Goal: Communication & Community: Answer question/provide support

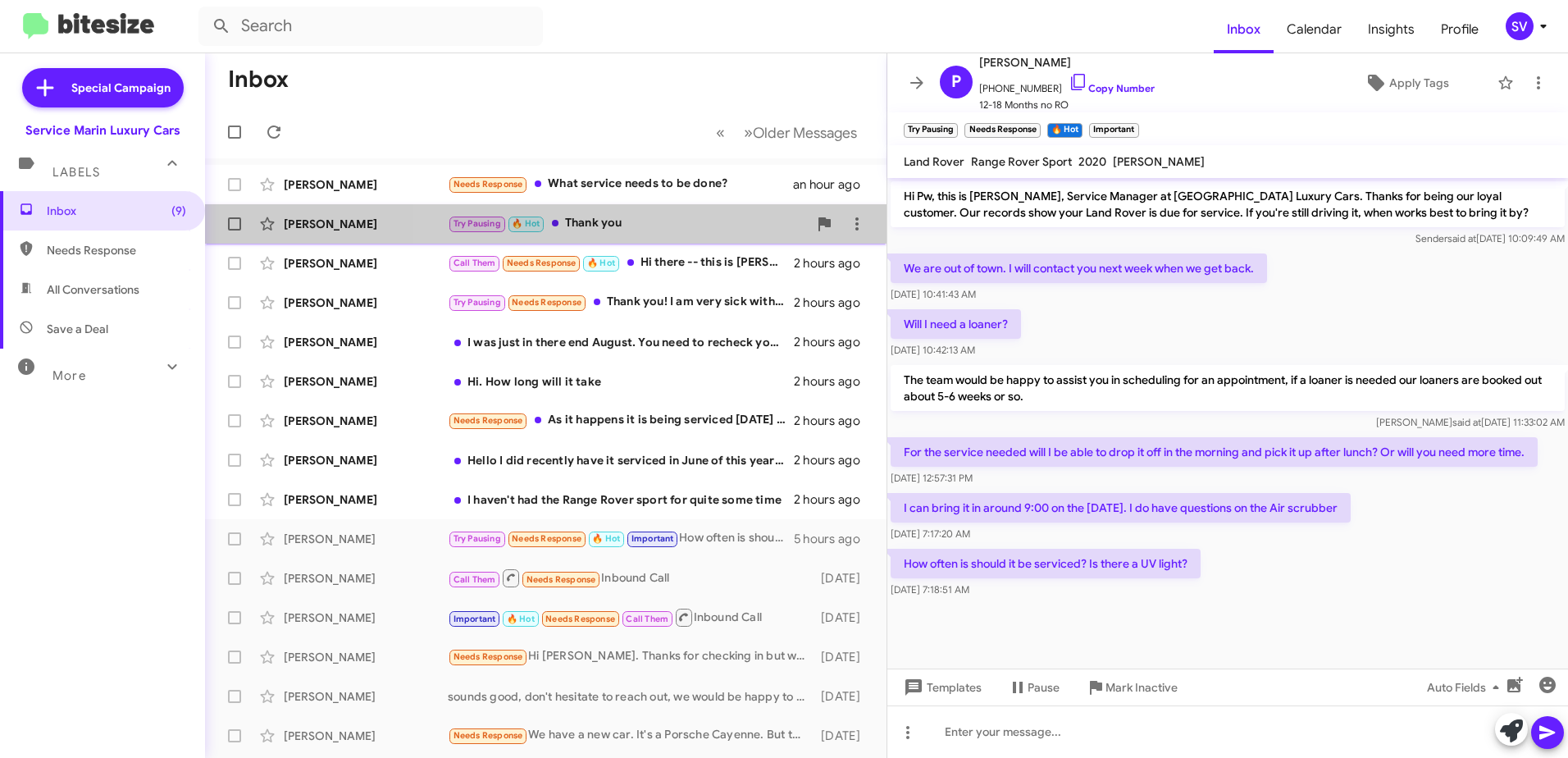
click at [654, 220] on div "Try Pausing 🔥 Hot Thank you" at bounding box center [628, 224] width 360 height 19
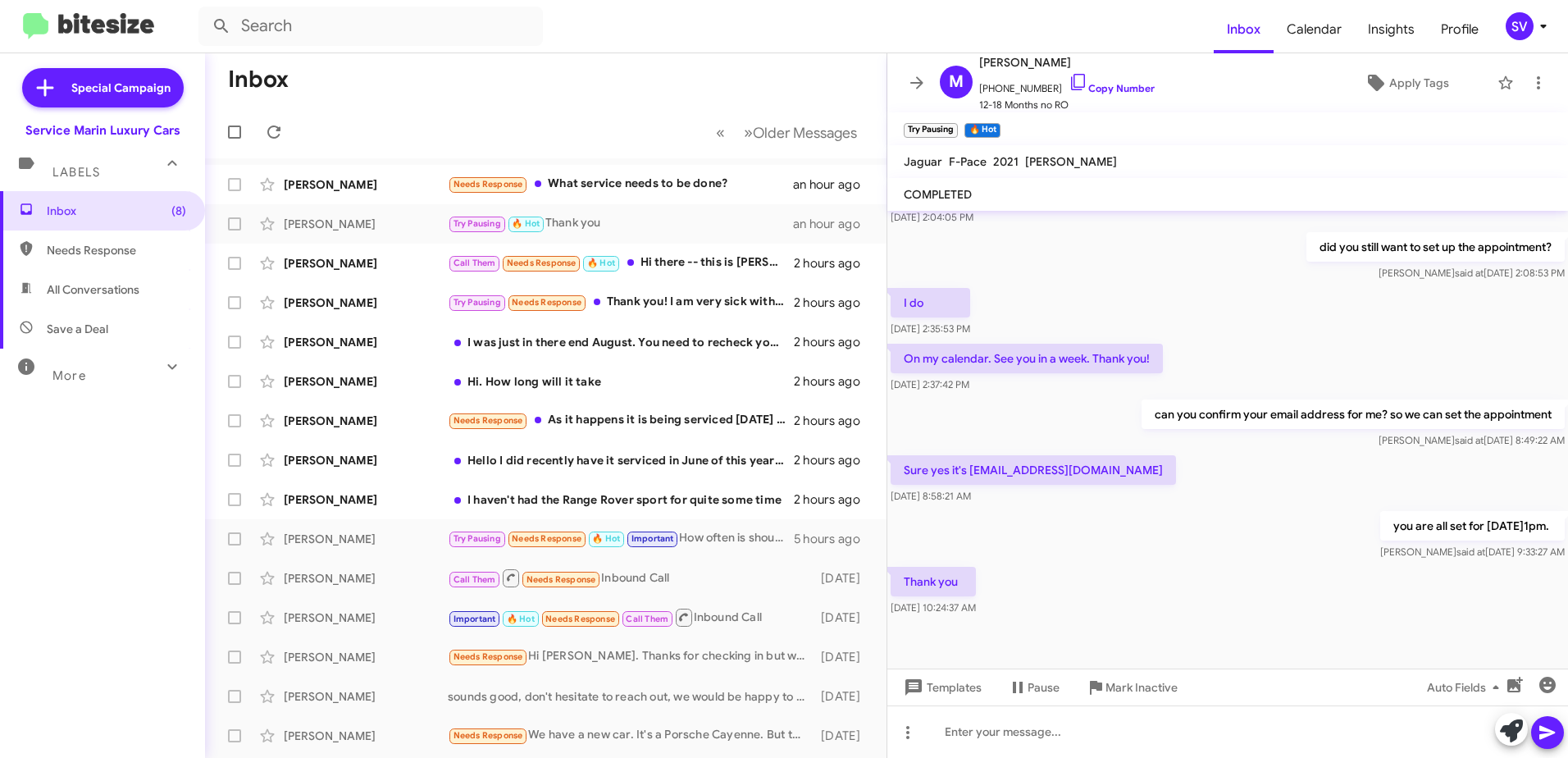
scroll to position [789, 0]
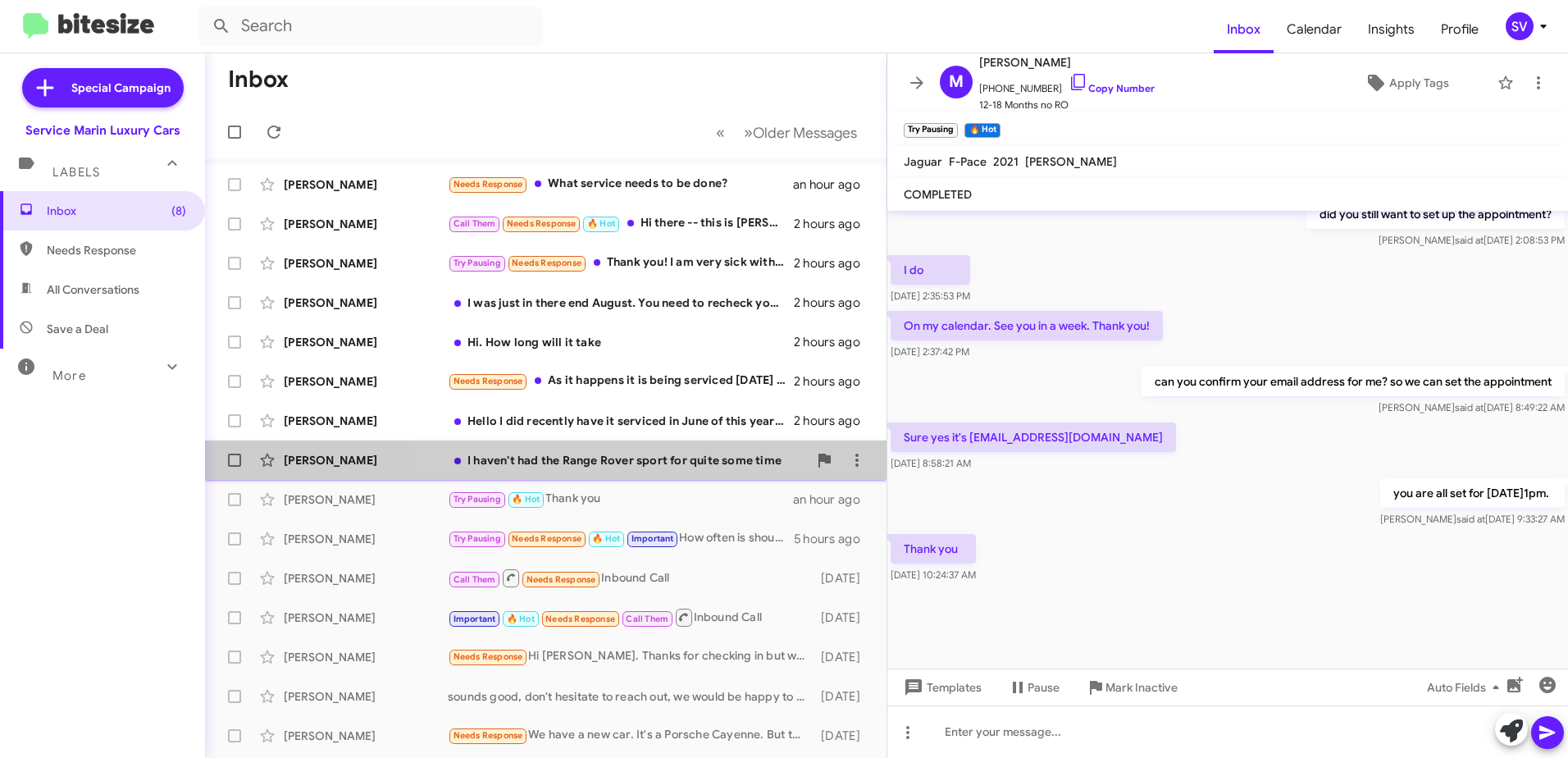
click at [674, 459] on div "I haven't had the Range Rover sport for quite some time" at bounding box center [628, 460] width 360 height 17
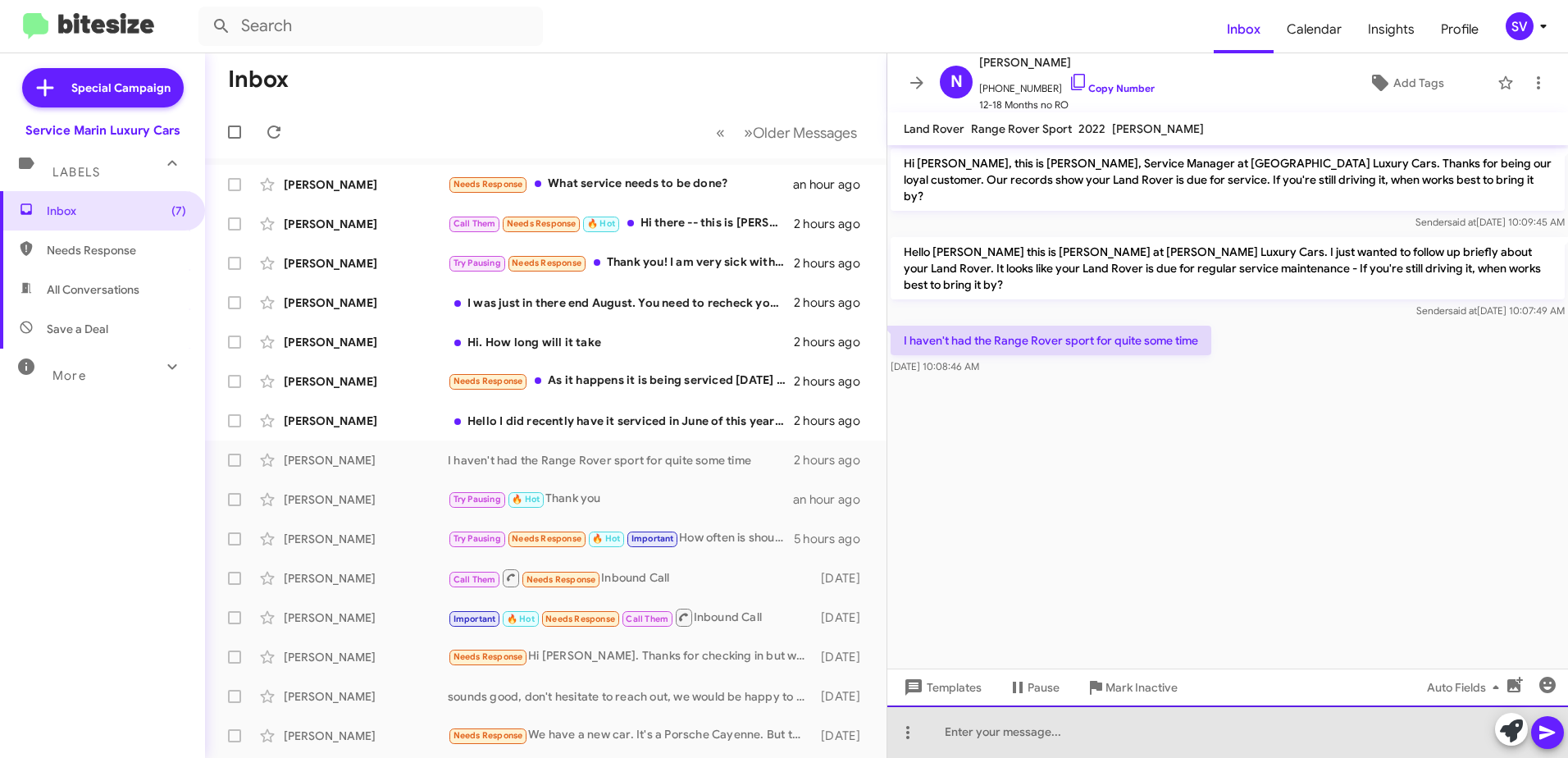
click at [982, 737] on div at bounding box center [1227, 731] width 681 height 53
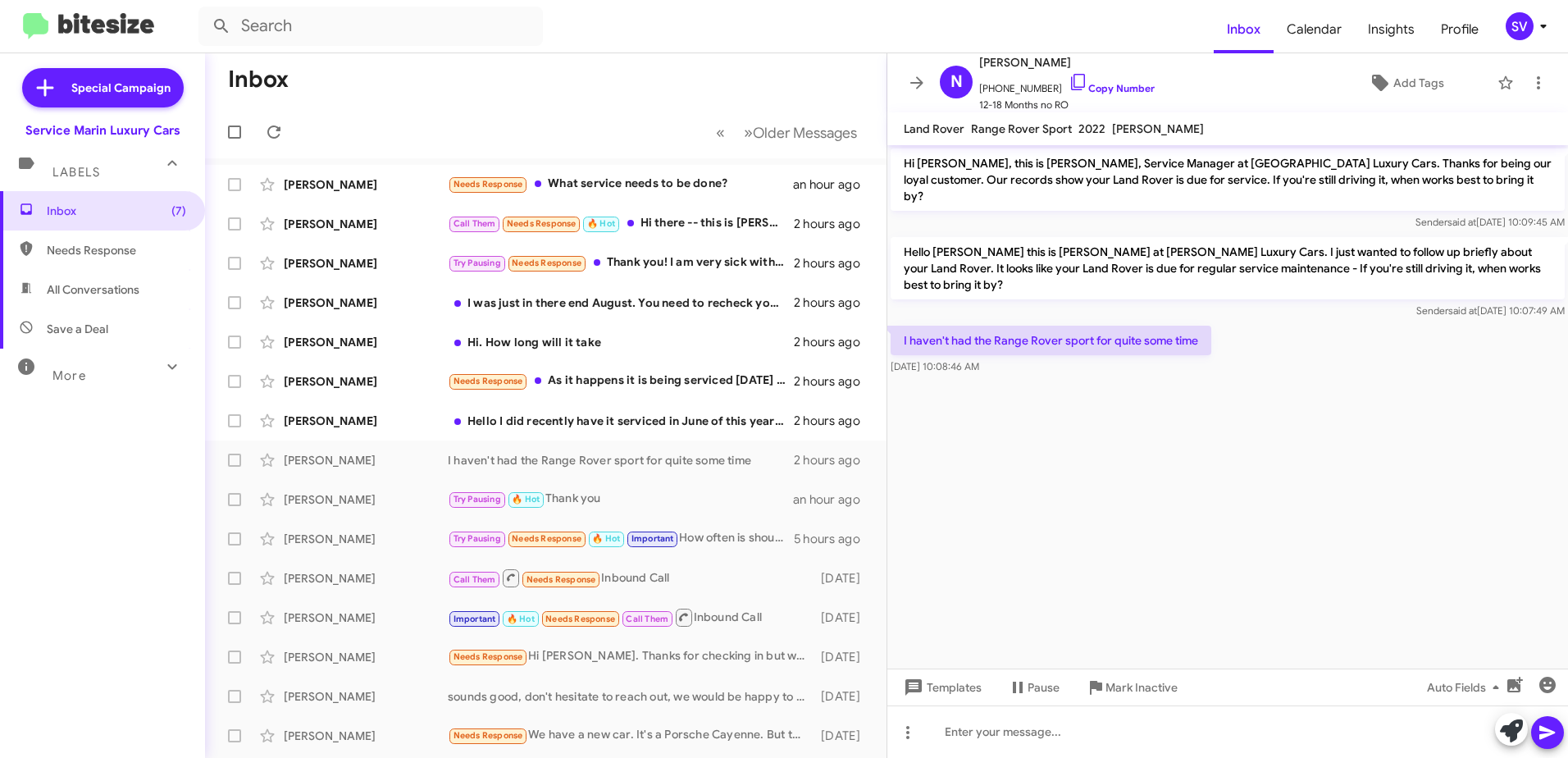
click at [1378, 405] on cdk-virtual-scroll-viewport "Hi Nicholas, this is Yordano Rios, Service Manager at Marin Luxury Cars. Thanks…" at bounding box center [1227, 406] width 681 height 523
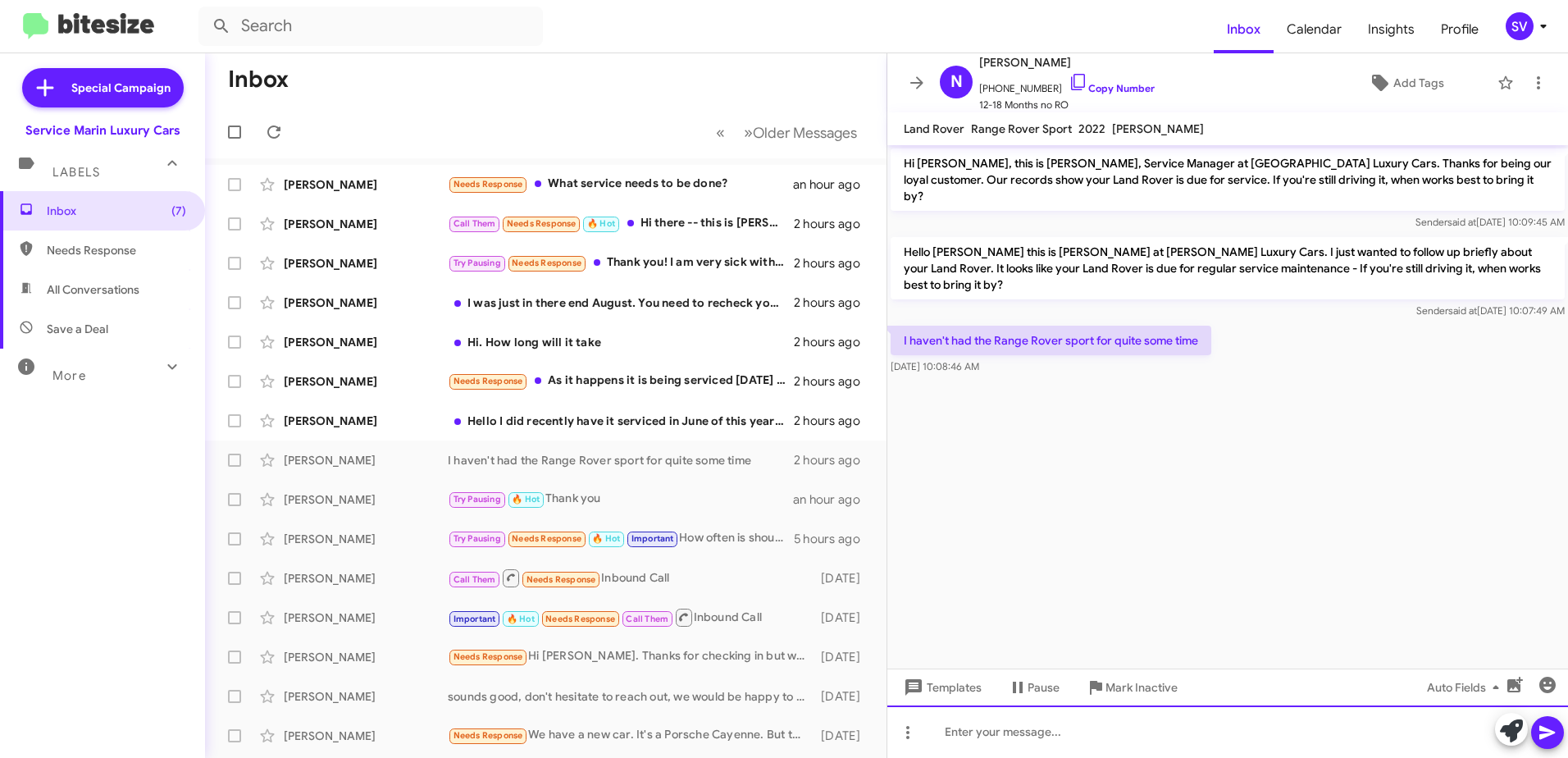
click at [1021, 733] on div at bounding box center [1227, 731] width 681 height 53
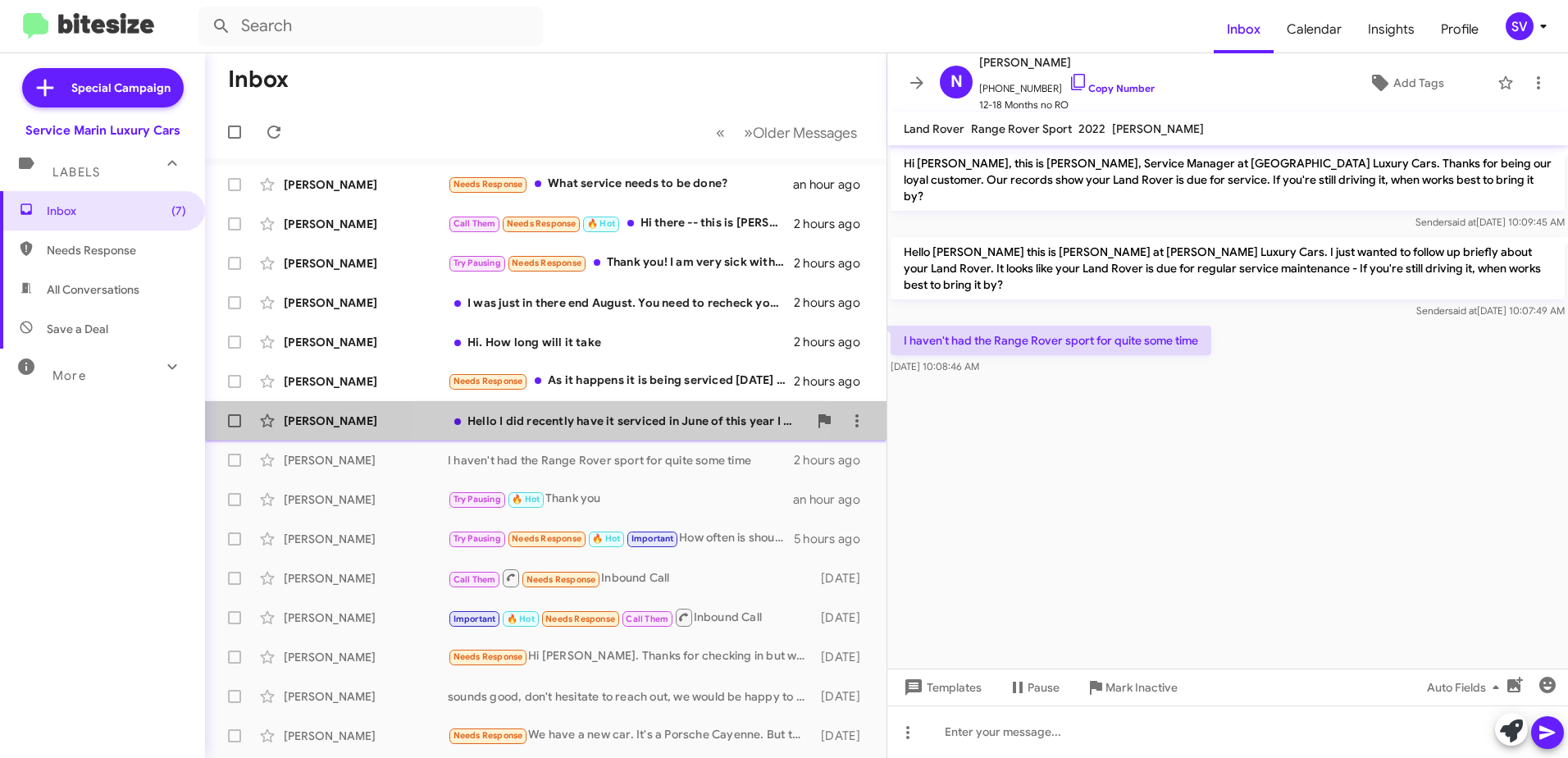
click at [554, 421] on div "Hello I did recently have it serviced in June of this year I believe I am up to…" at bounding box center [628, 420] width 360 height 17
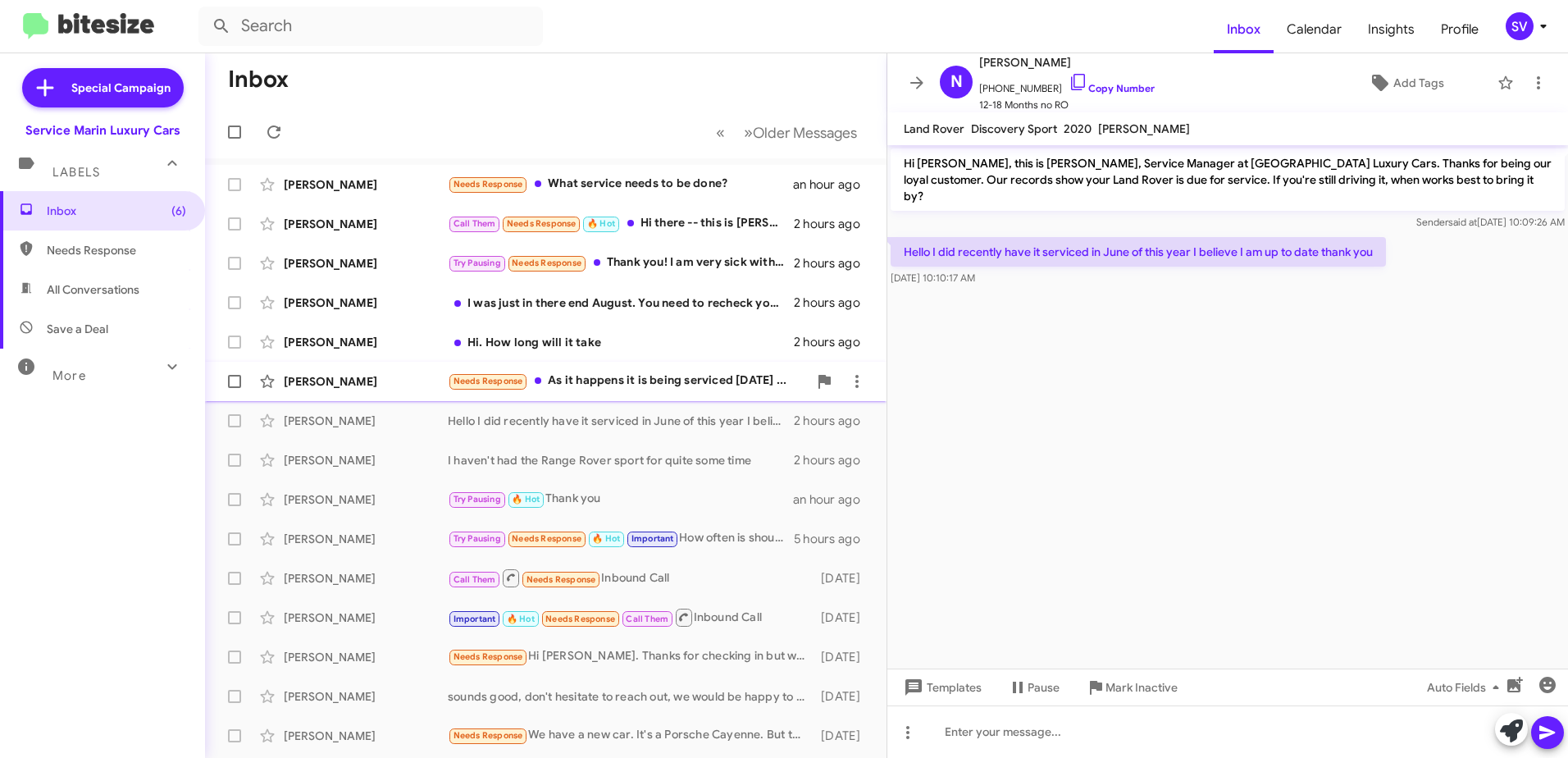
click at [664, 384] on div "Needs Response As it happens it is being serviced today ..." at bounding box center [628, 381] width 360 height 19
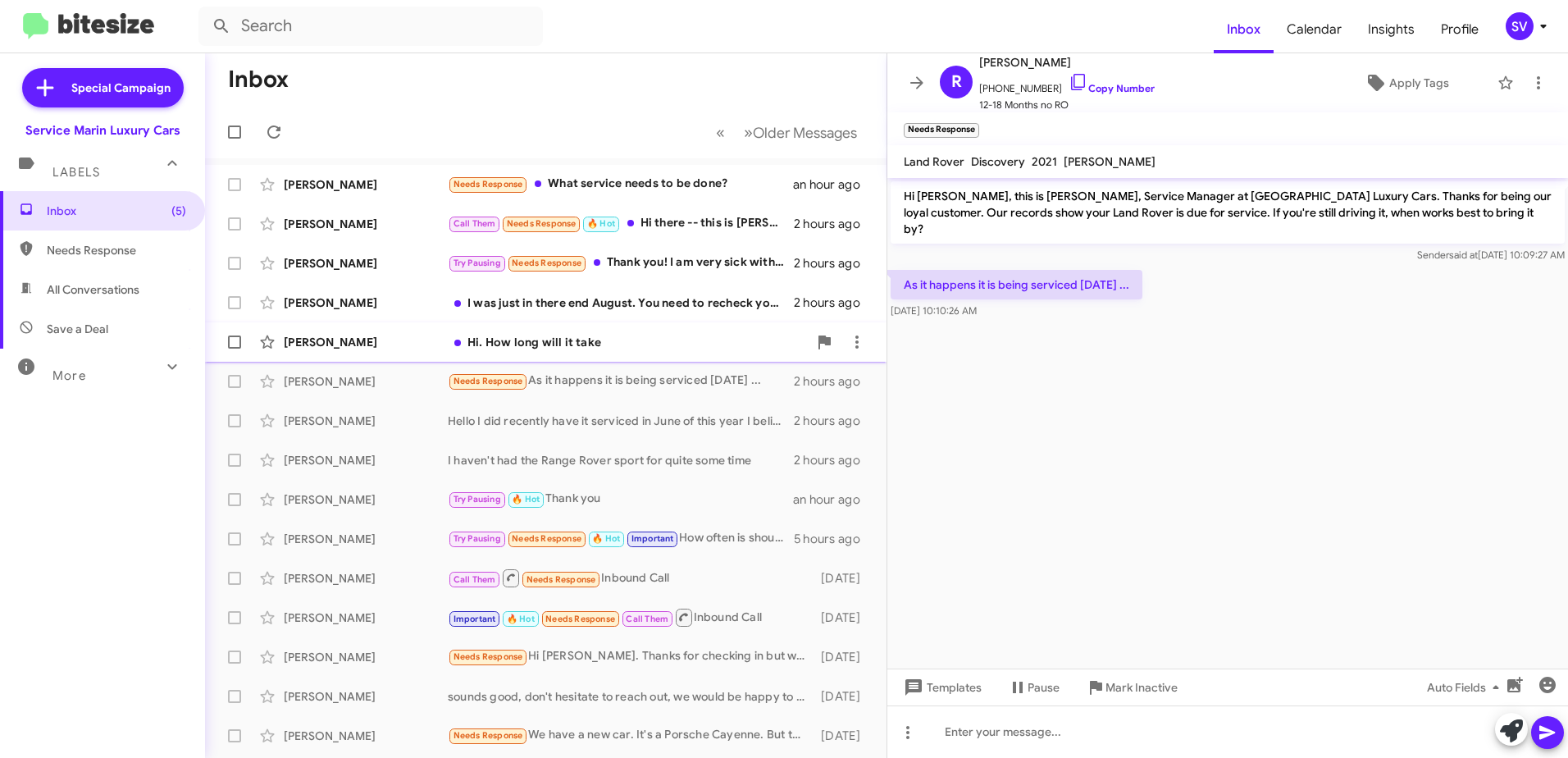
click at [614, 343] on div "Hi. How long will it take" at bounding box center [628, 342] width 360 height 17
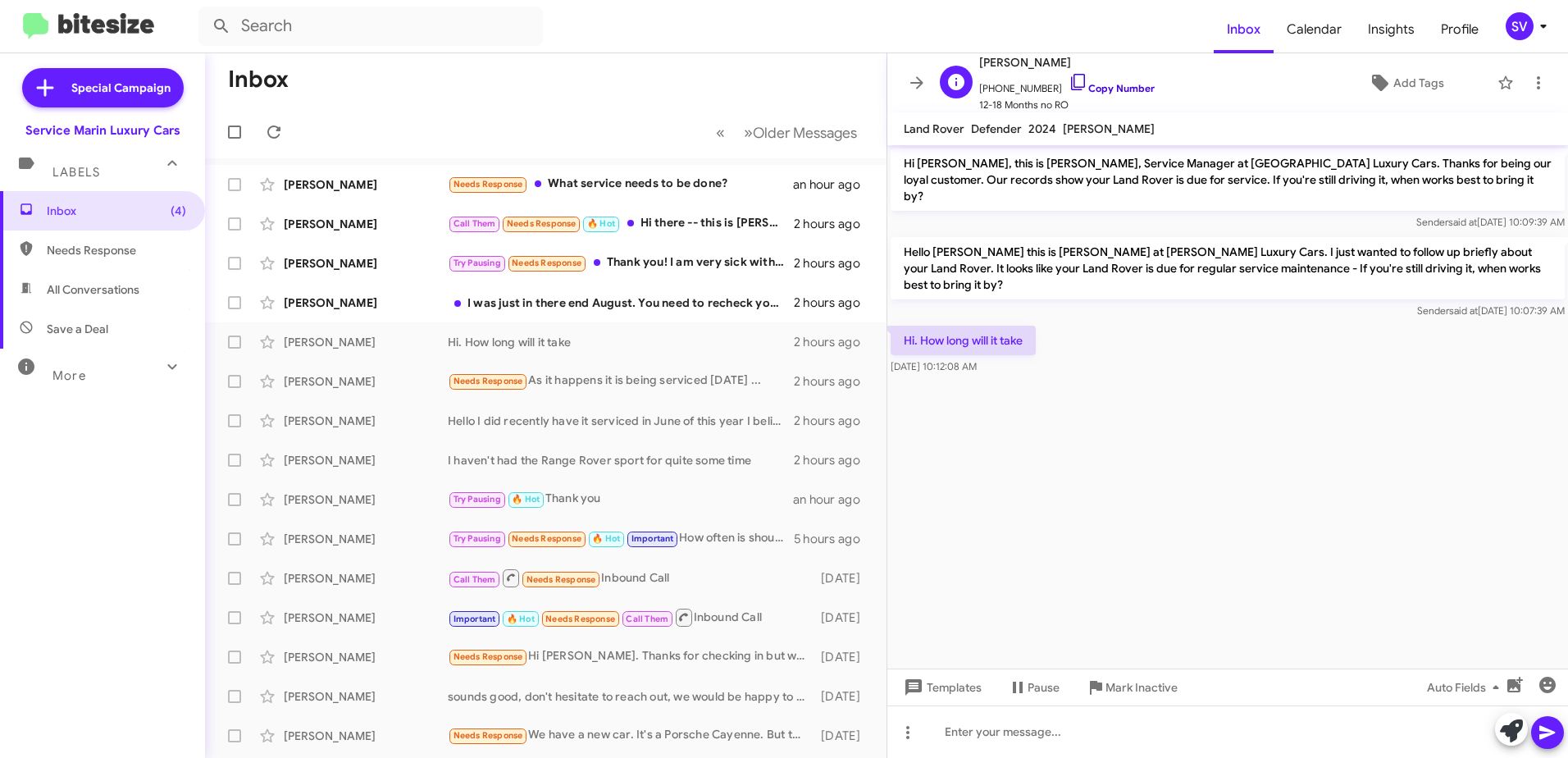
click at [1069, 85] on icon at bounding box center [1078, 81] width 19 height 19
click at [1334, 491] on cdk-virtual-scroll-viewport "Hi Scott, this is Yordano Rios, Service Manager at Marin Luxury Cars. Thanks fo…" at bounding box center [1227, 406] width 681 height 523
click at [360, 534] on div "[PERSON_NAME]" at bounding box center [366, 539] width 164 height 17
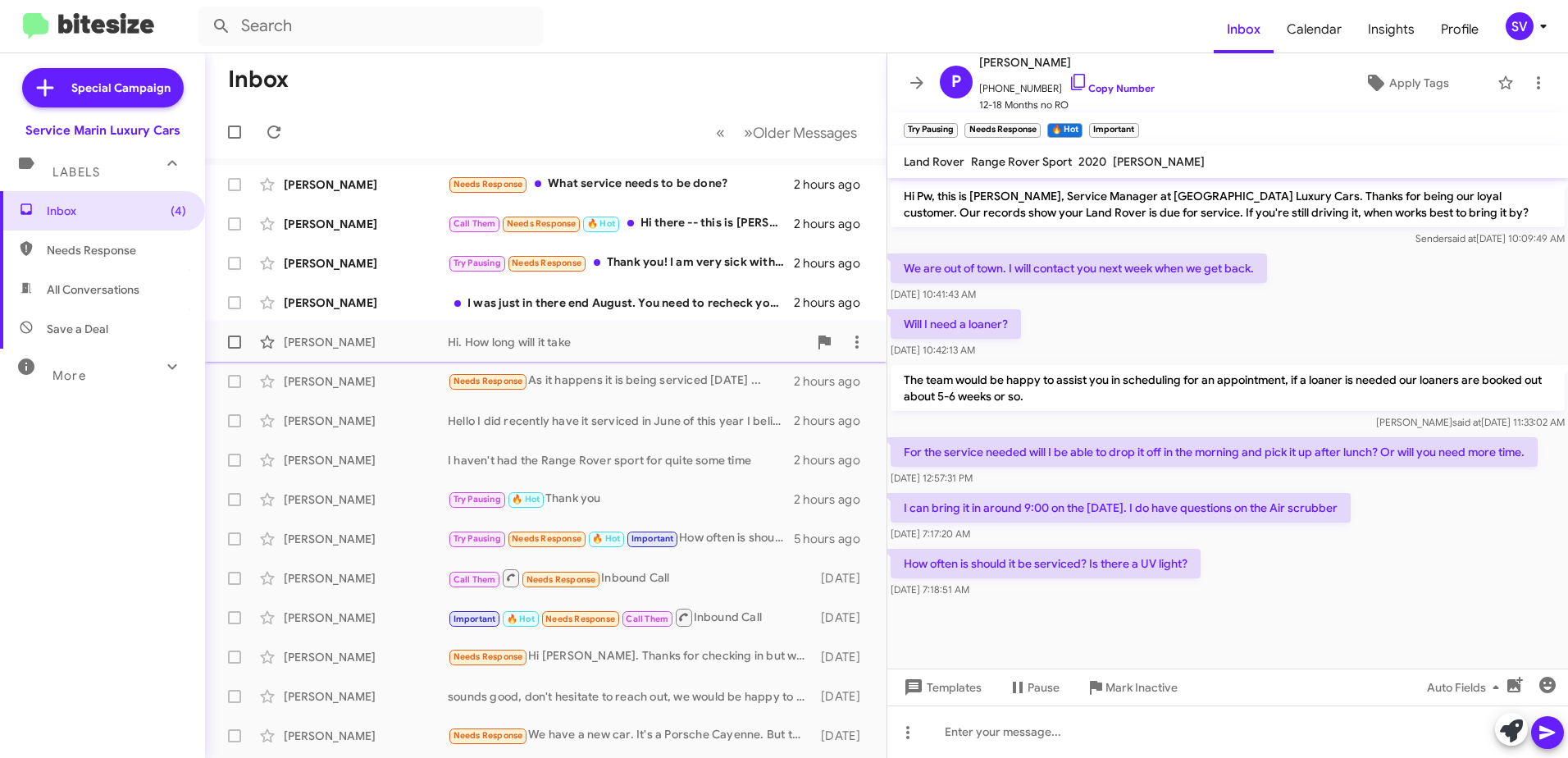
click at [583, 349] on div "Hi. How long will it take" at bounding box center [628, 342] width 360 height 17
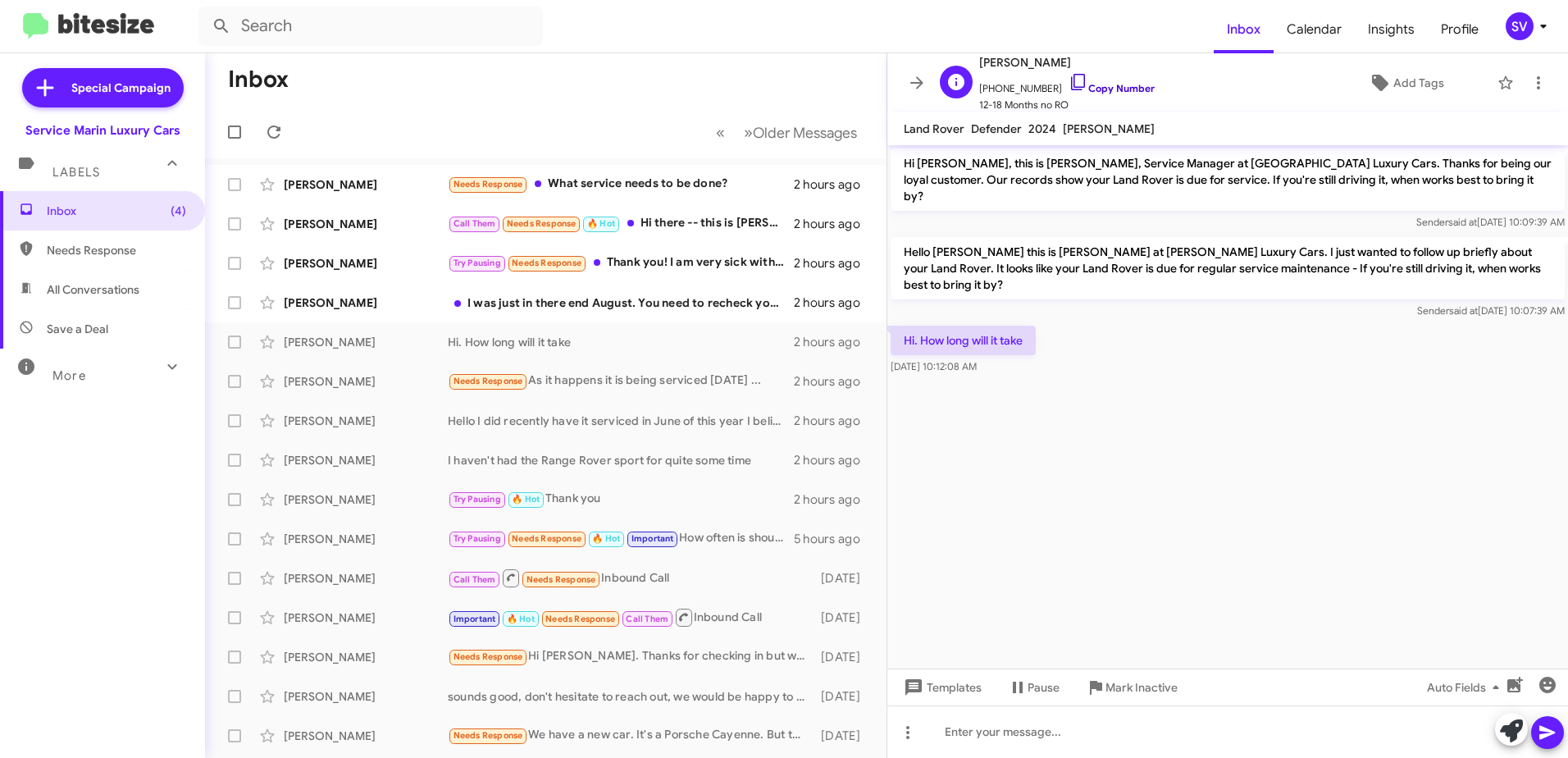
click at [1069, 88] on icon at bounding box center [1078, 81] width 19 height 19
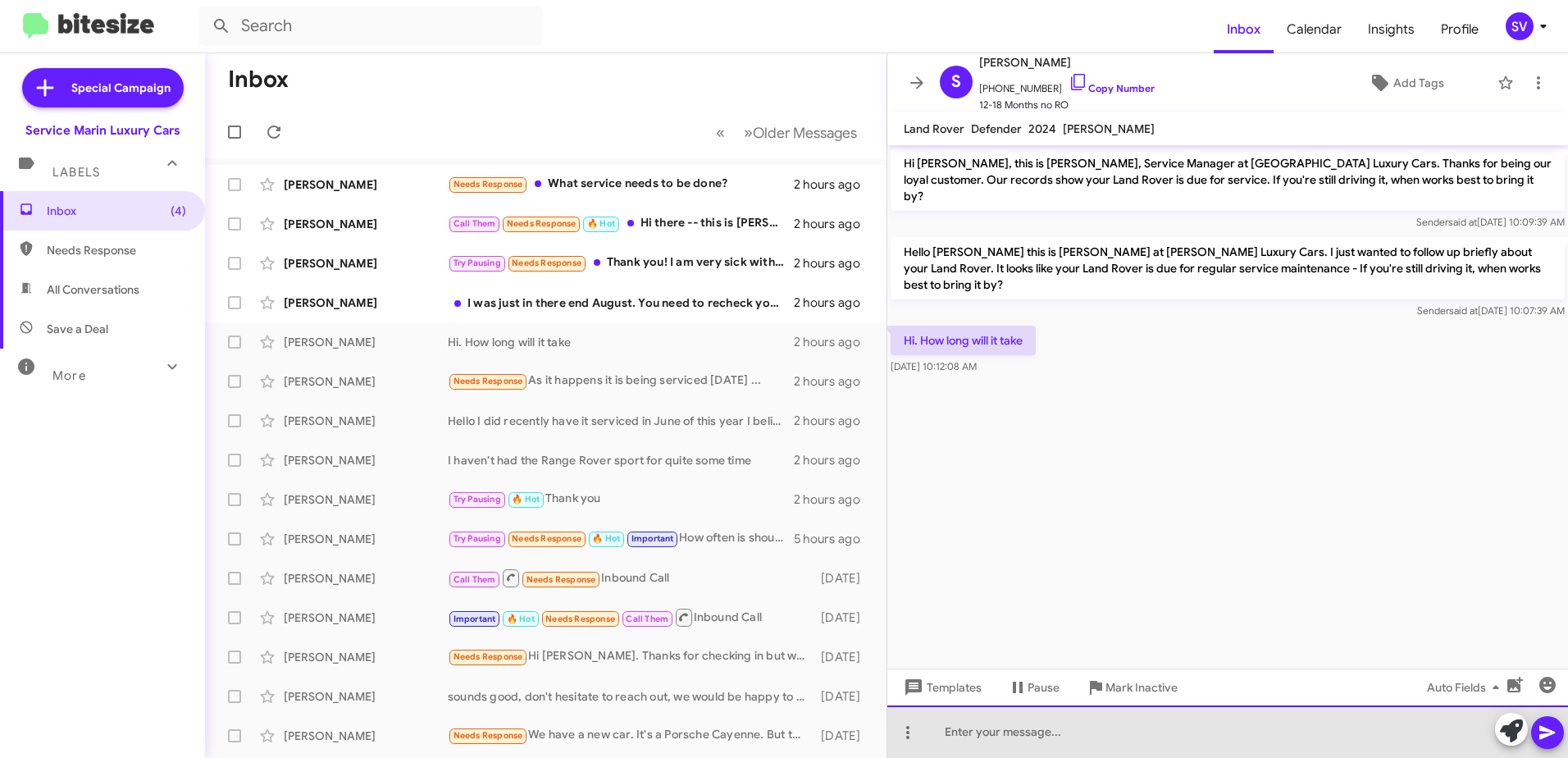
click at [1021, 725] on div at bounding box center [1227, 731] width 681 height 53
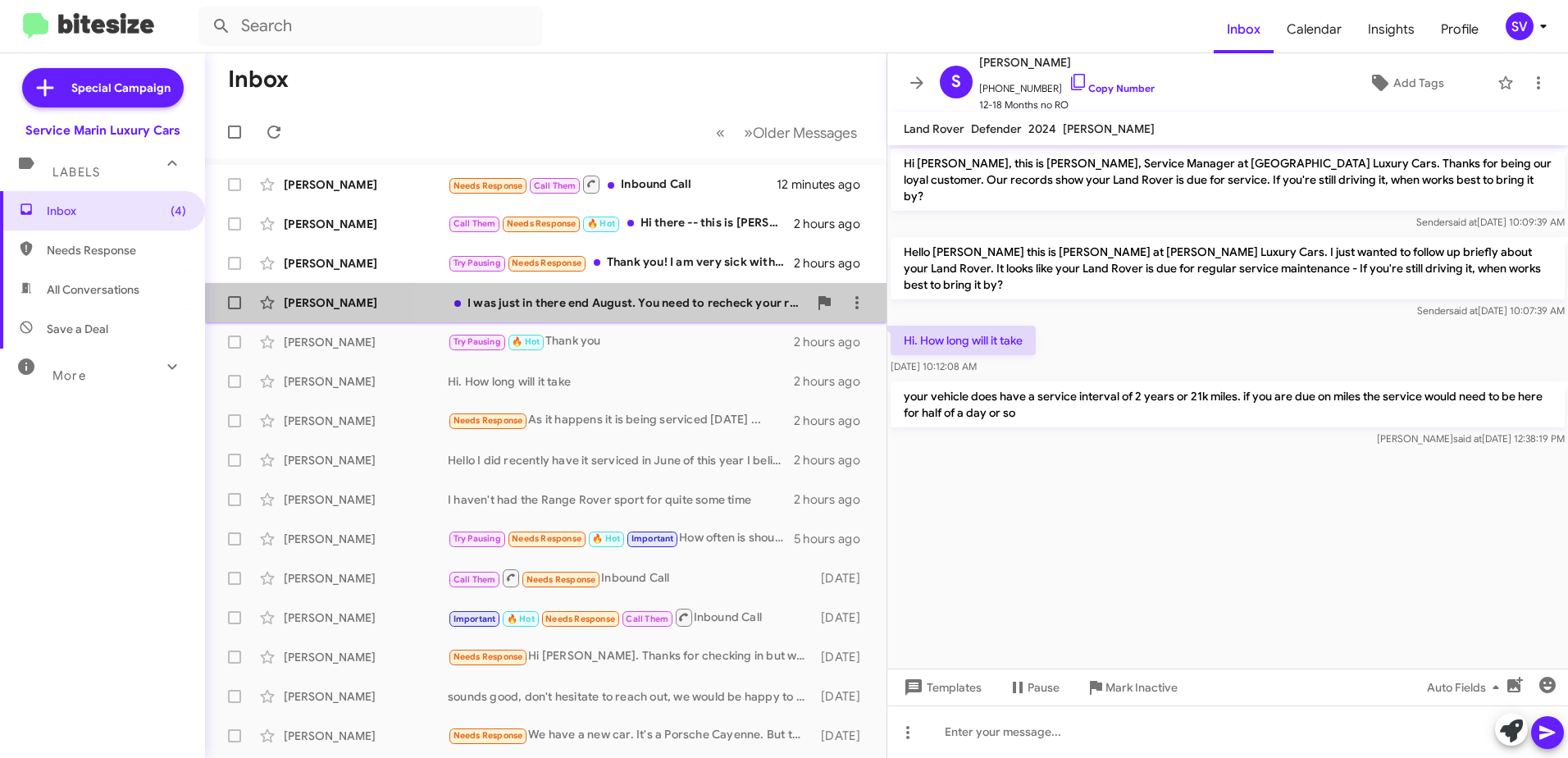
click at [649, 308] on div "I was just in there end August. You need to recheck your records." at bounding box center [628, 302] width 360 height 17
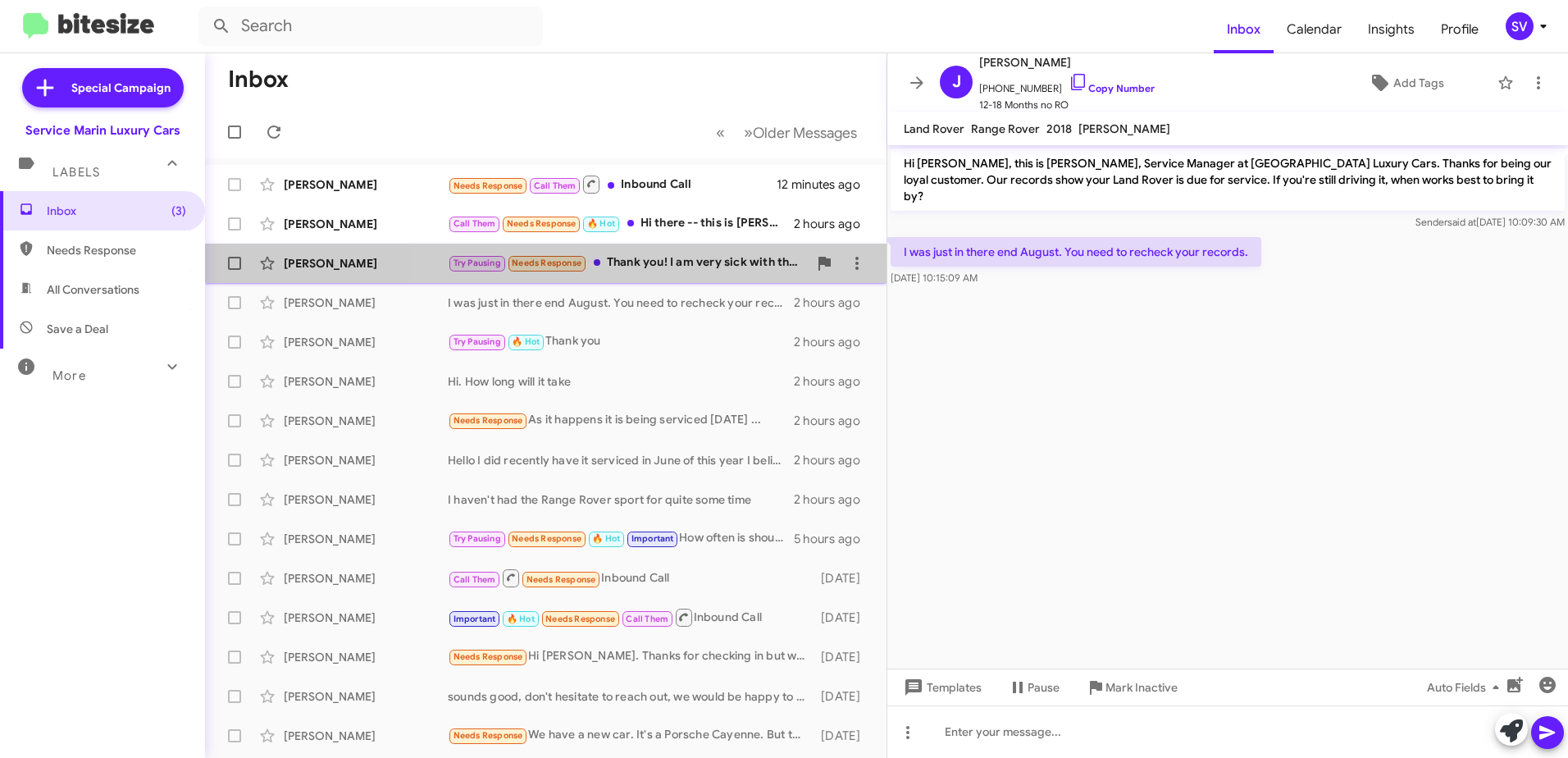
click at [671, 266] on div "Try Pausing Needs Response Thank you! I am very sick with the flu right now so …" at bounding box center [628, 263] width 360 height 19
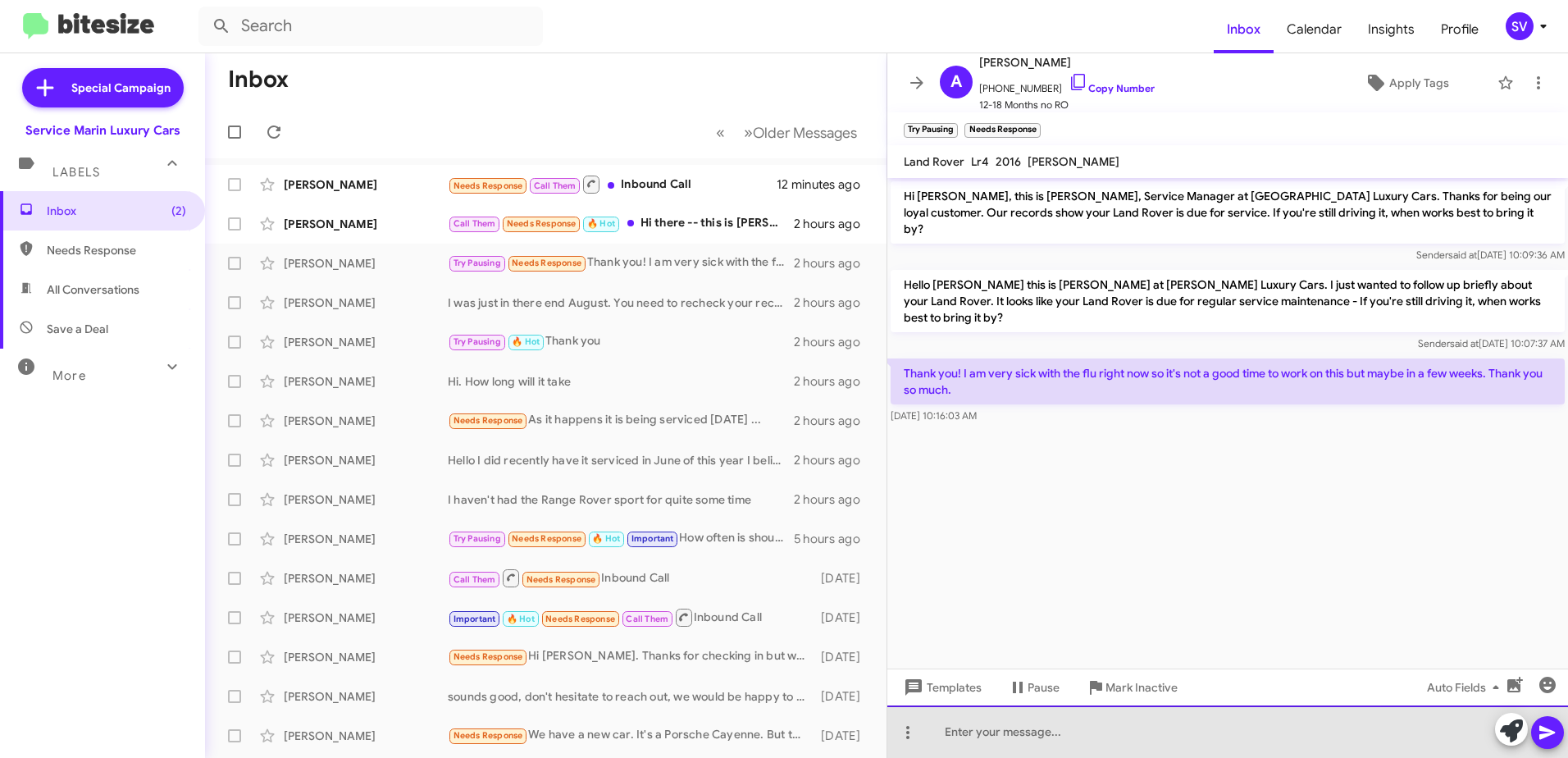
click at [1058, 730] on div at bounding box center [1227, 731] width 681 height 53
click at [1033, 739] on div at bounding box center [1227, 731] width 681 height 53
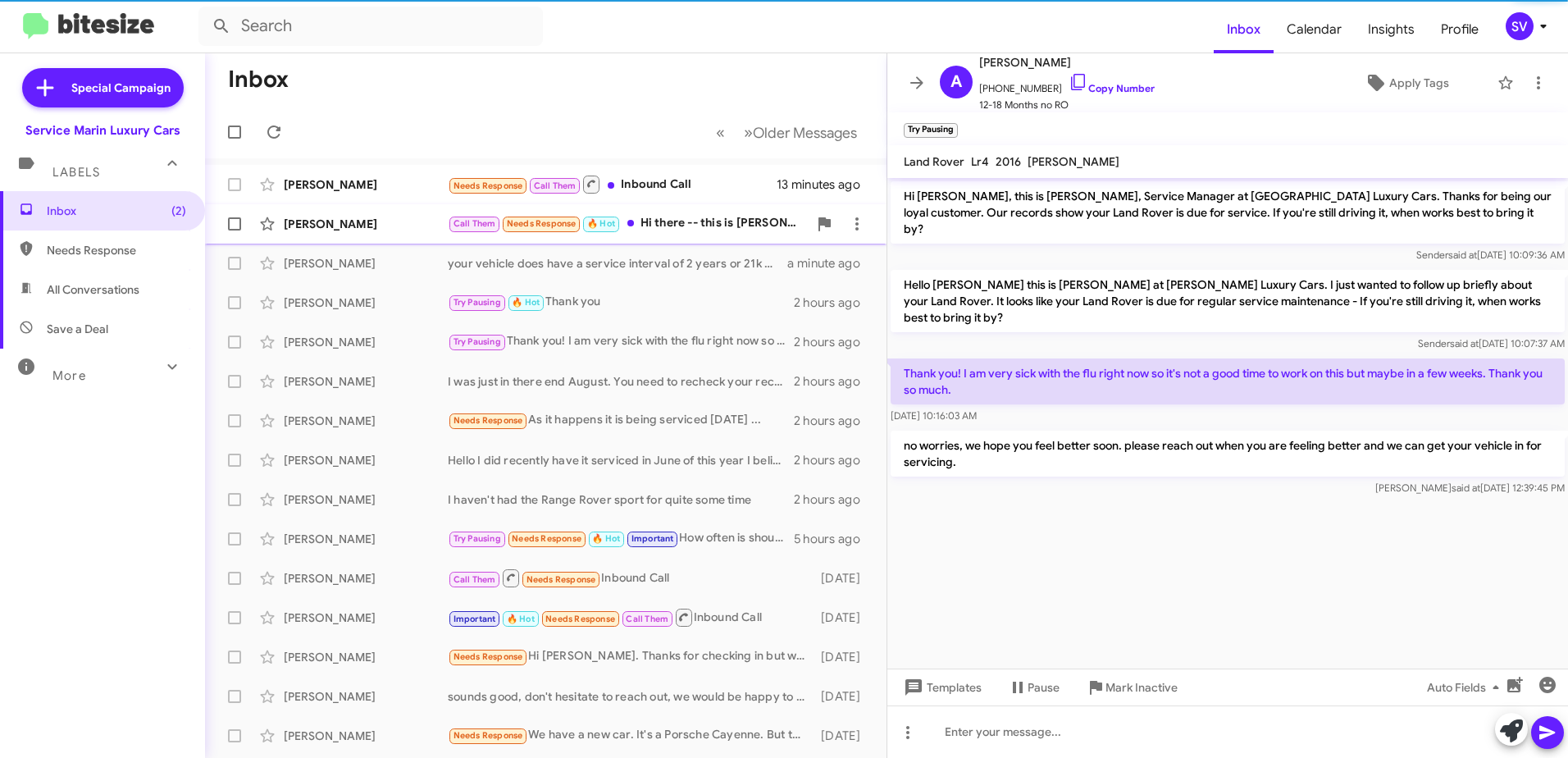
click at [718, 222] on div "Call Them Needs Response 🔥 Hot Hi there -- this is Pete, Bridget's husband. Yes…" at bounding box center [628, 224] width 360 height 19
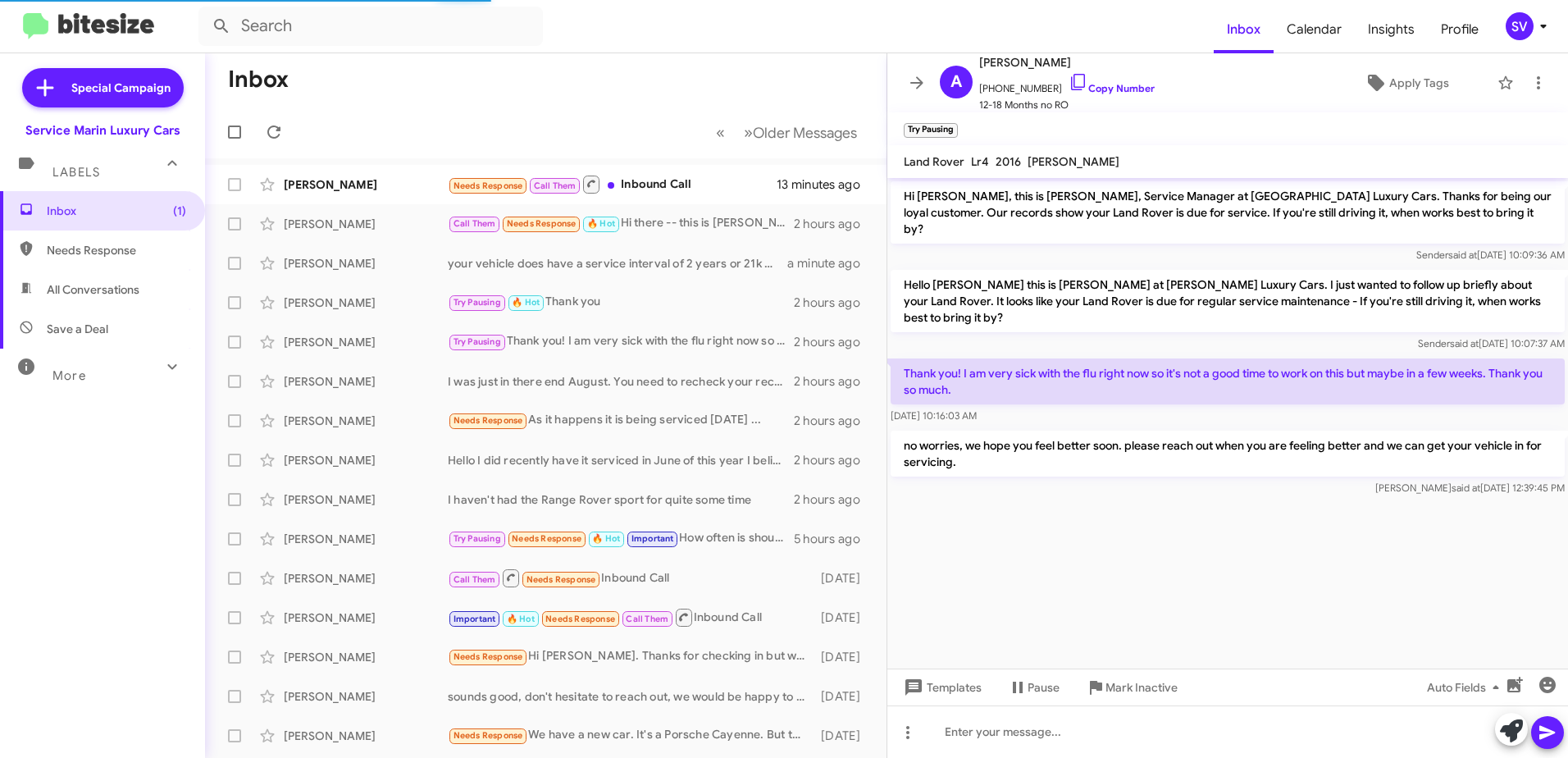
scroll to position [17, 0]
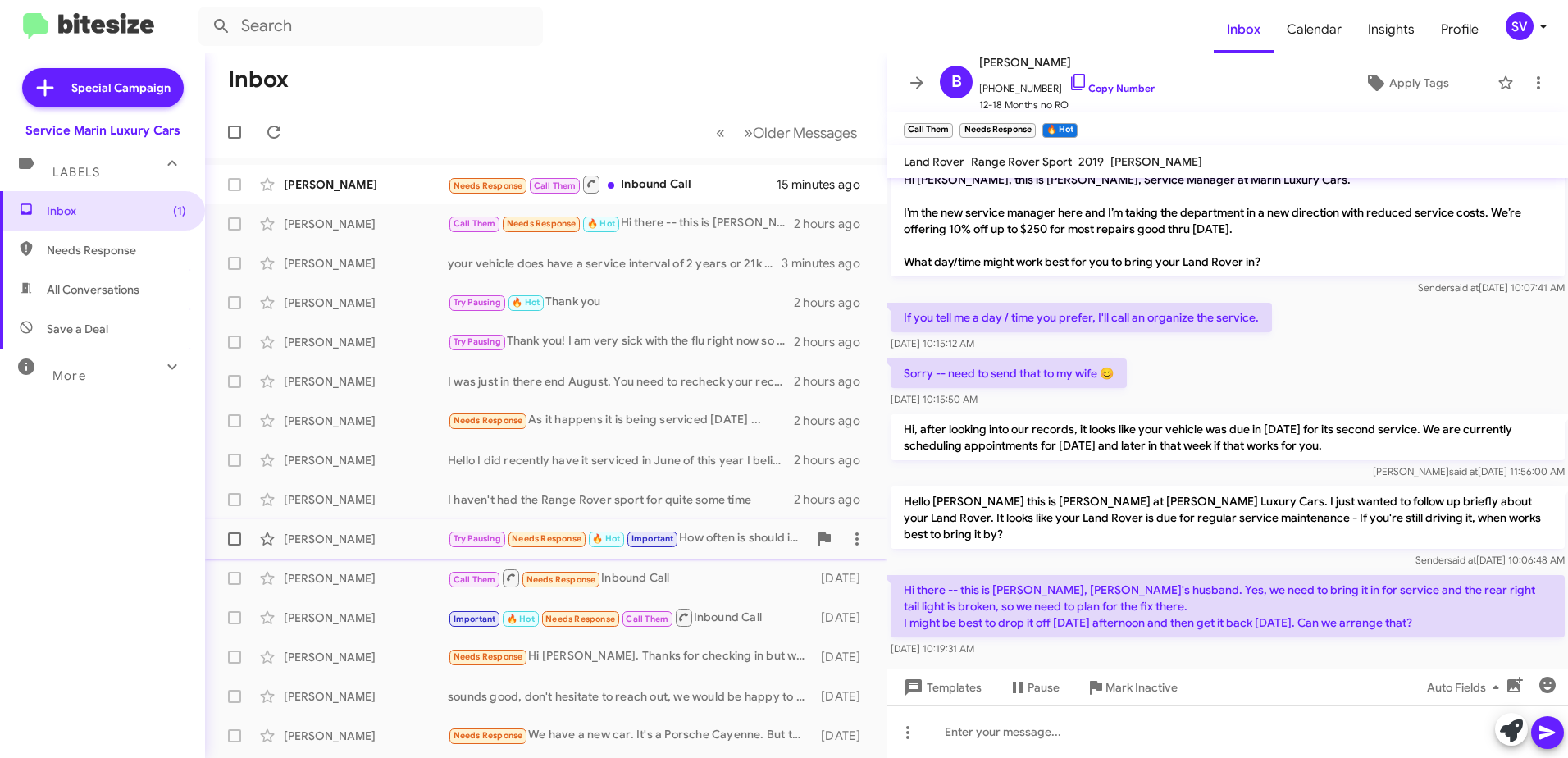
click at [362, 544] on div "[PERSON_NAME]" at bounding box center [366, 539] width 164 height 17
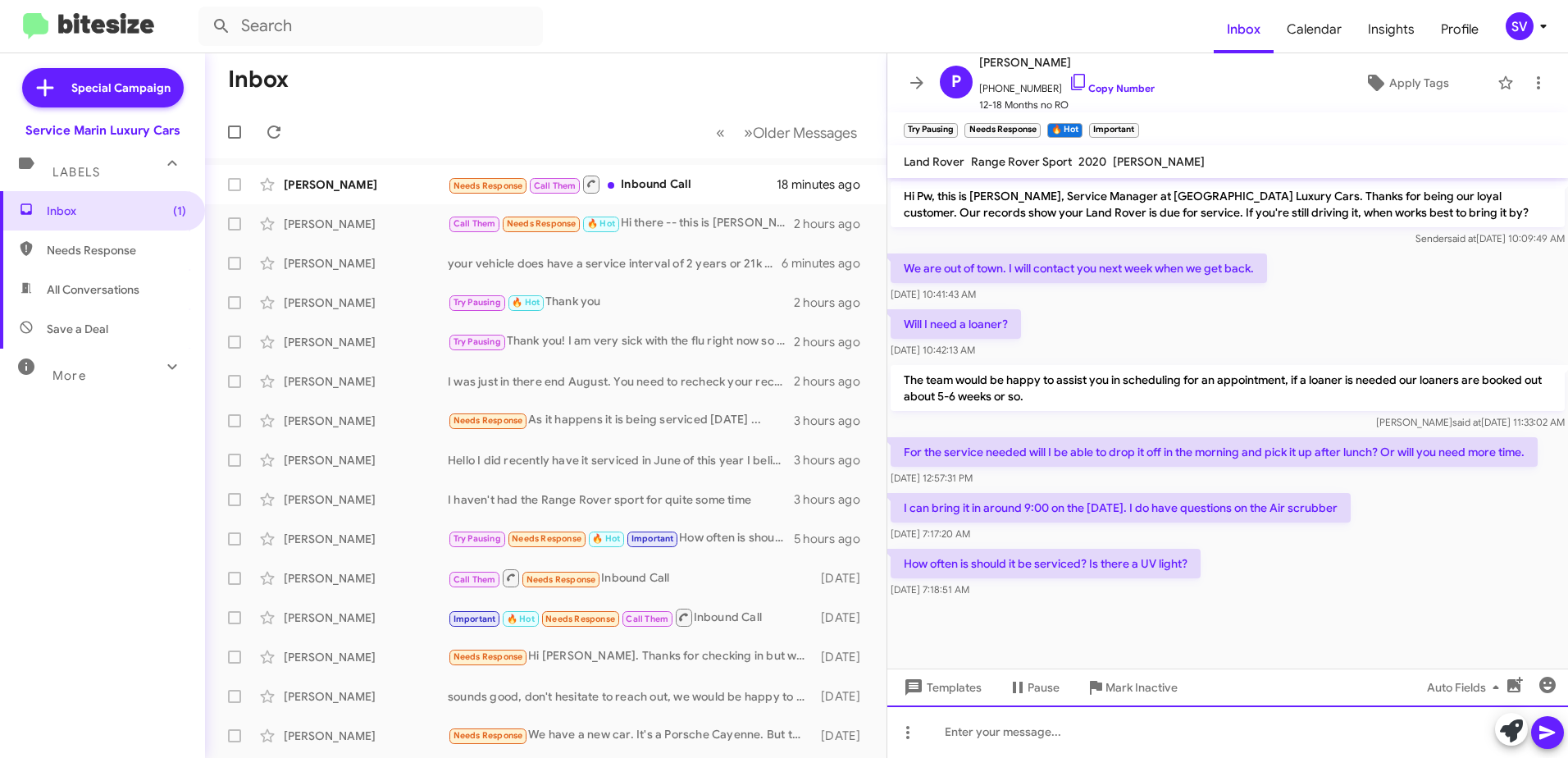
click at [1013, 736] on div at bounding box center [1227, 731] width 681 height 53
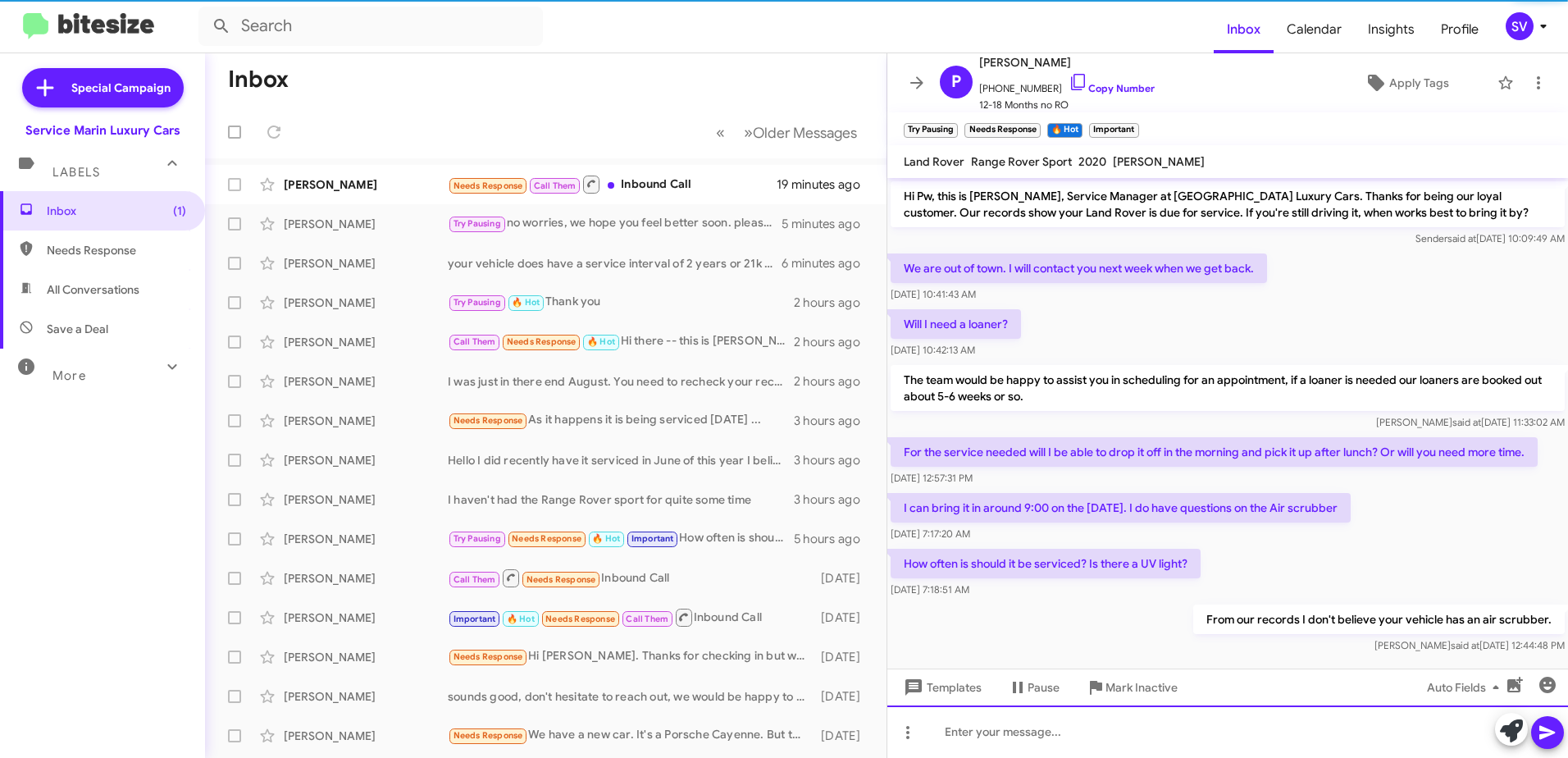
scroll to position [21, 0]
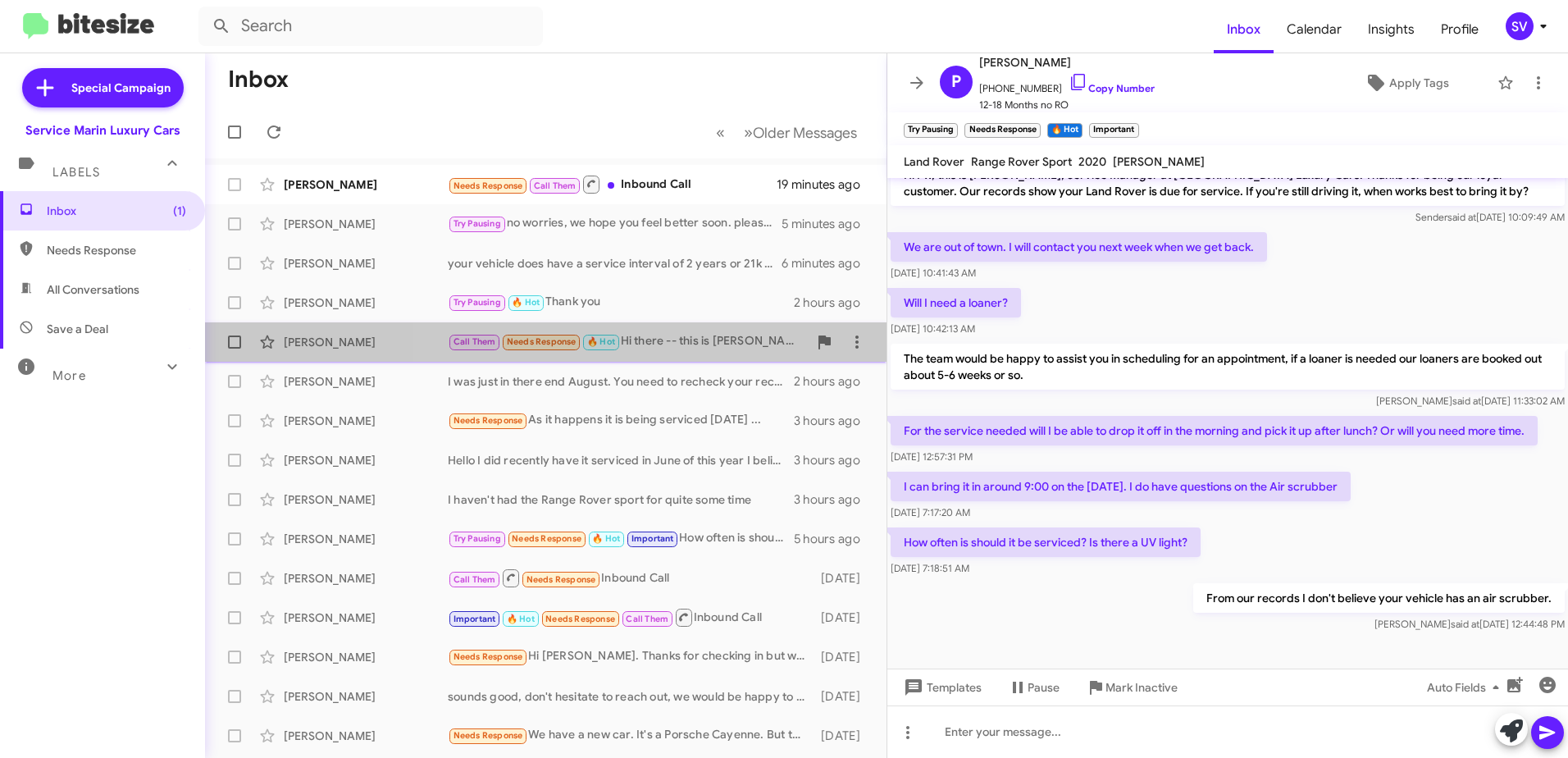
click at [683, 343] on div "Call Them Needs Response 🔥 Hot Hi there -- this is Pete, Bridget's husband. Yes…" at bounding box center [628, 342] width 360 height 19
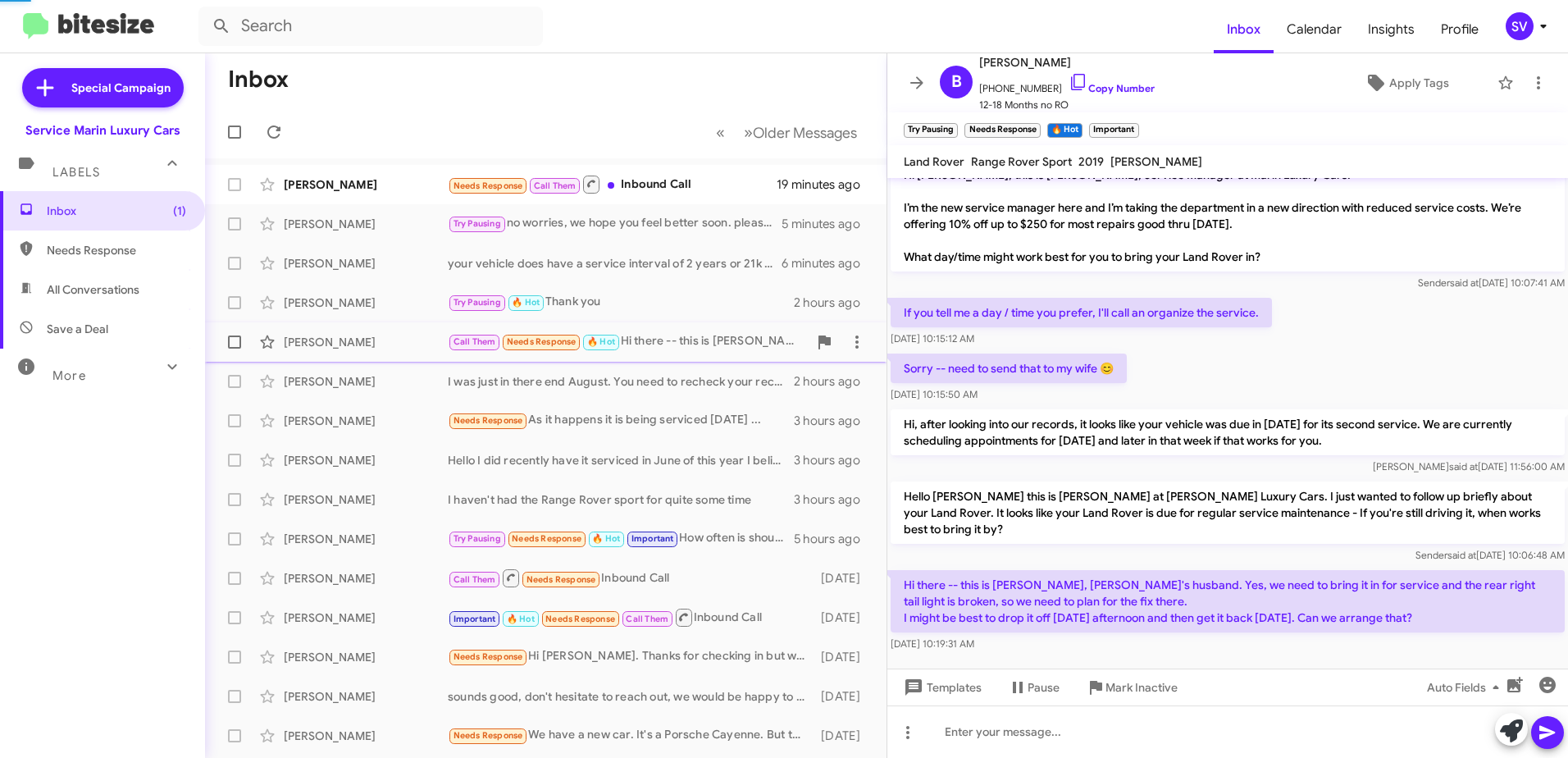
scroll to position [17, 0]
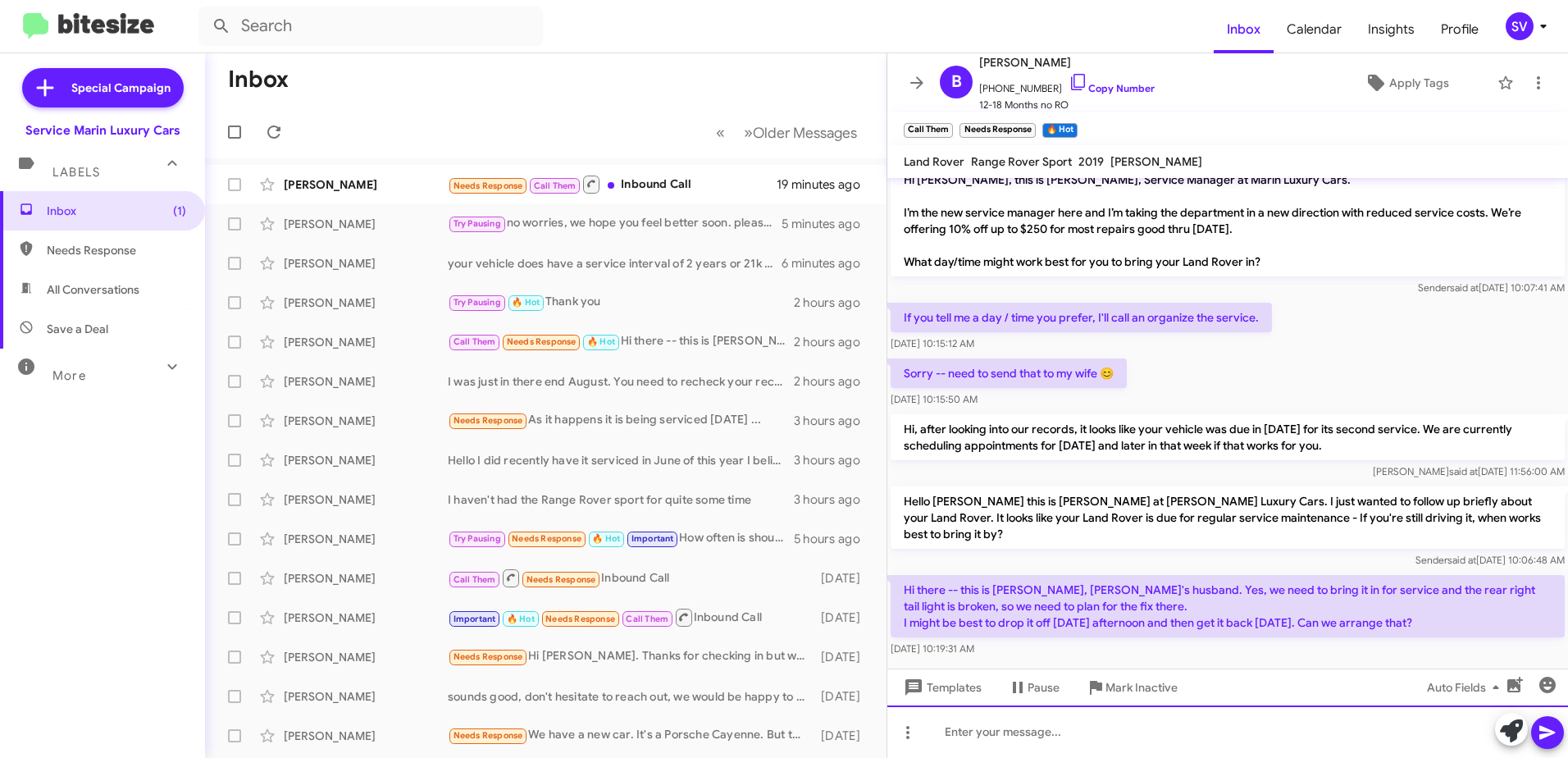
click at [1008, 730] on div at bounding box center [1227, 731] width 681 height 53
